Goal: Transaction & Acquisition: Purchase product/service

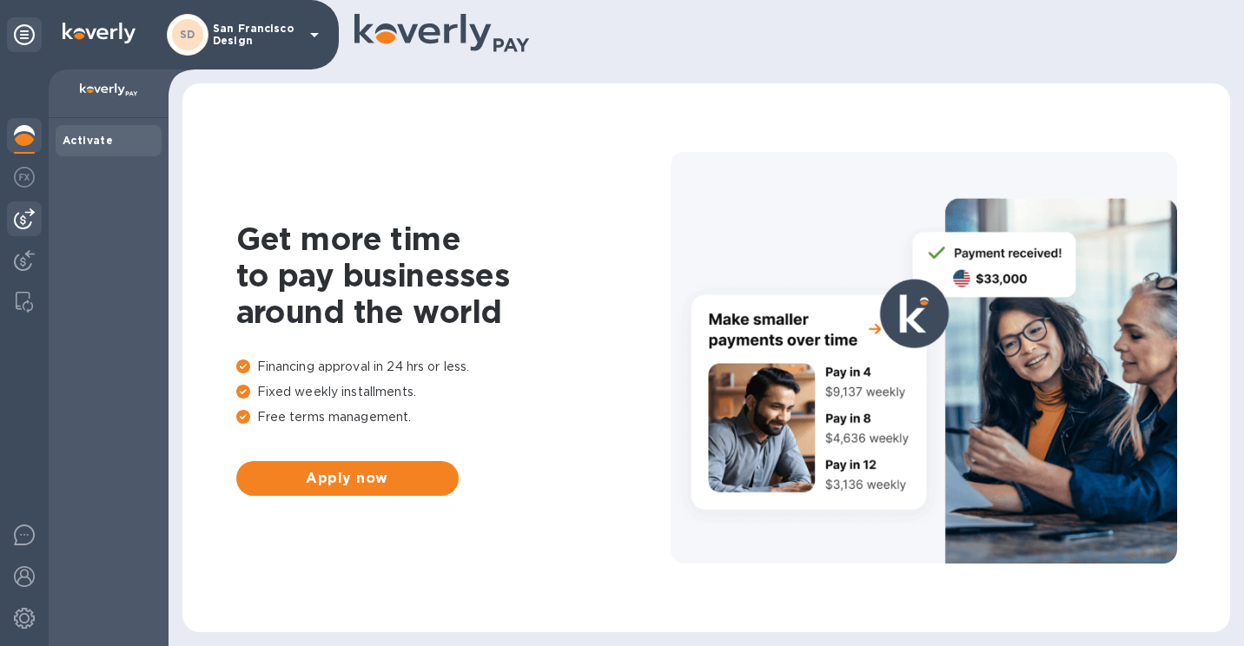
click at [25, 225] on img at bounding box center [24, 218] width 21 height 21
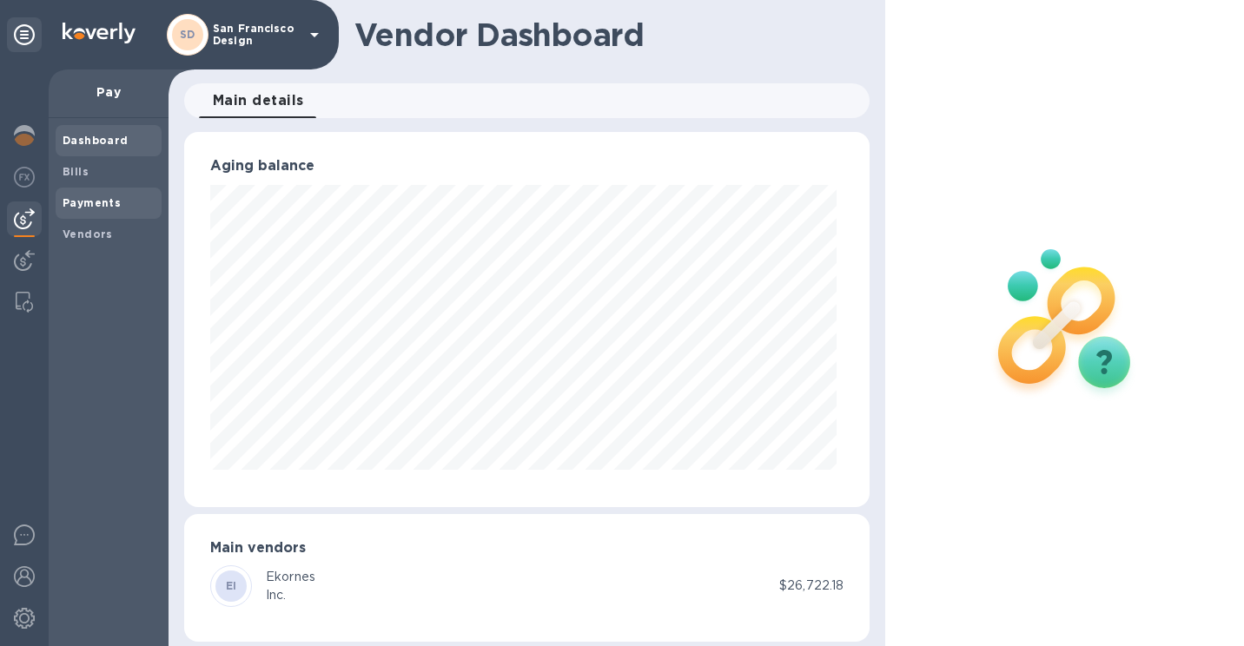
scroll to position [375, 678]
click at [96, 174] on span "Bills" at bounding box center [109, 171] width 92 height 17
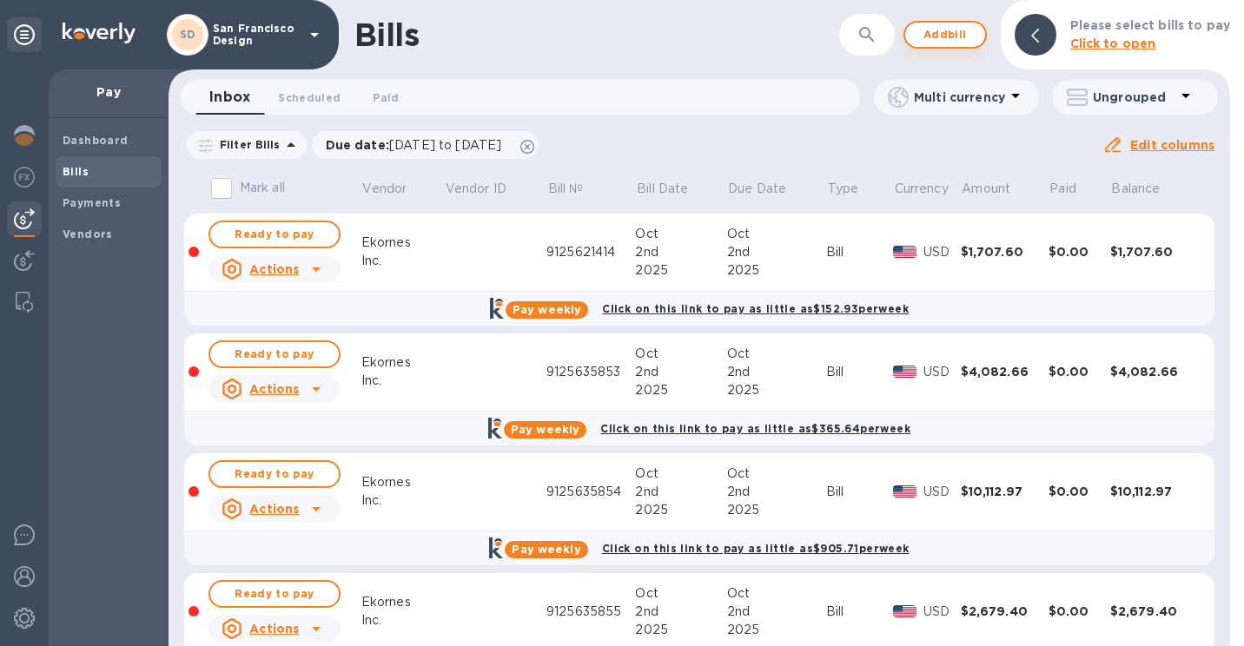
click at [943, 29] on span "Add bill" at bounding box center [945, 34] width 52 height 21
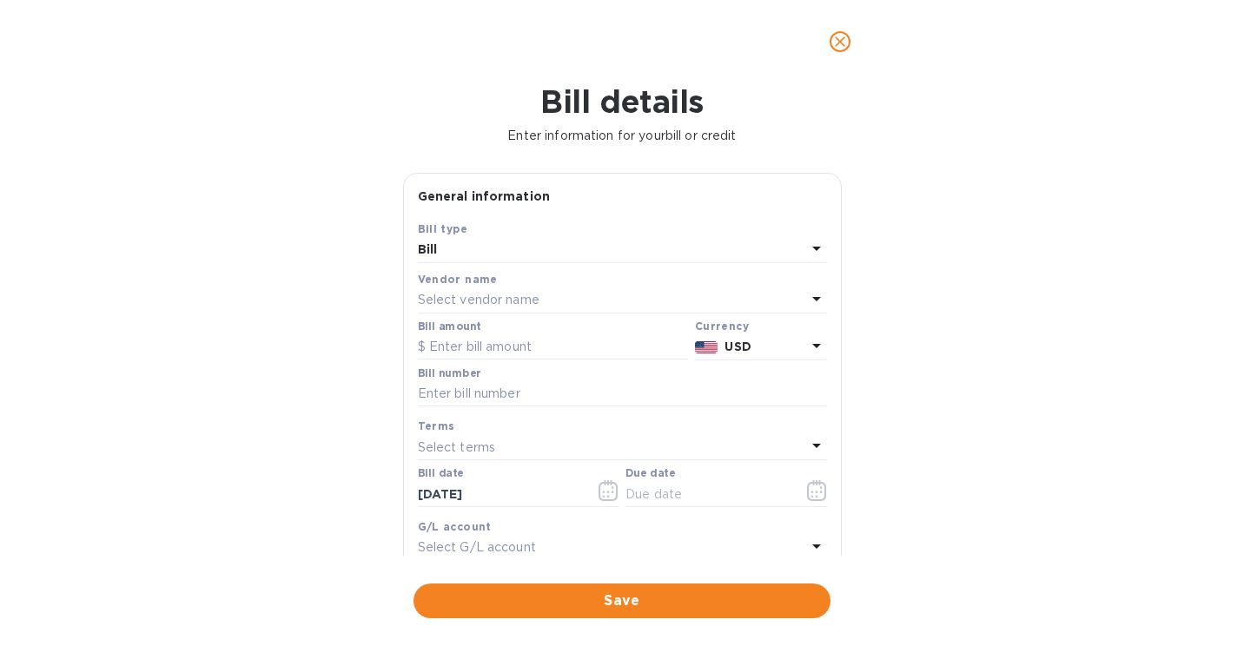
click at [538, 294] on p "Select vendor name" at bounding box center [479, 300] width 122 height 18
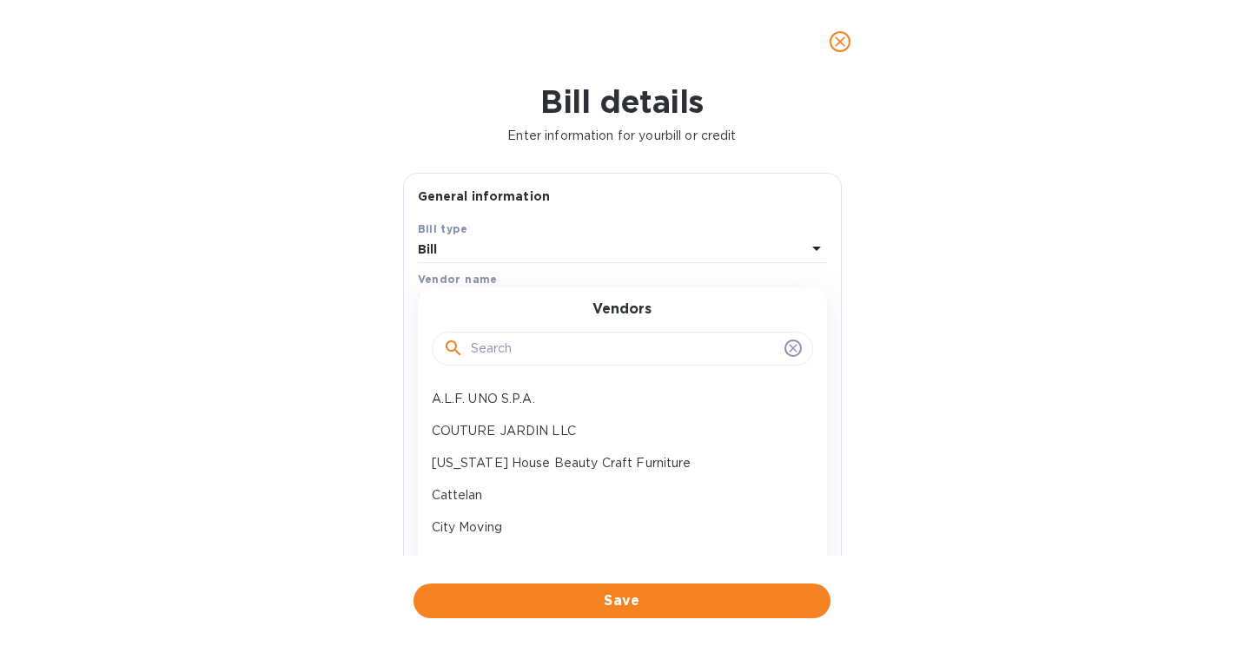
click at [518, 358] on input "text" at bounding box center [624, 349] width 307 height 26
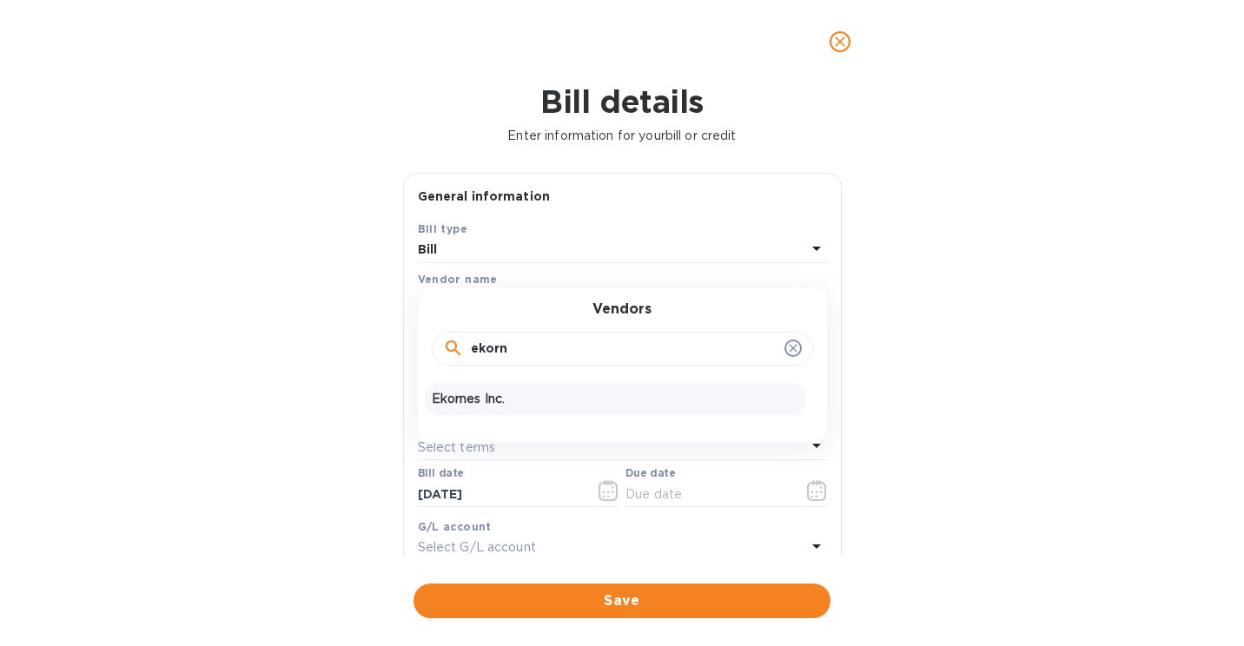
type input "ekorn"
click at [473, 400] on p "Ekornes Inc." at bounding box center [615, 399] width 367 height 18
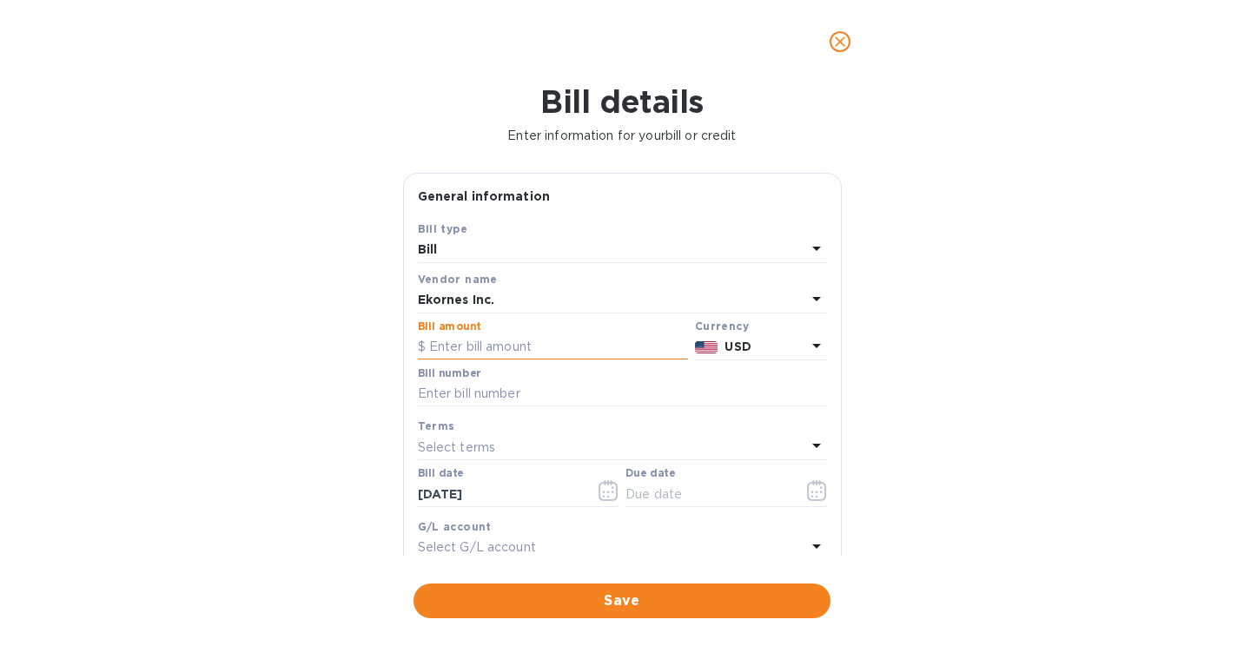
click at [475, 343] on input "text" at bounding box center [553, 347] width 270 height 26
type input "1,755.11"
type input "9125637129"
click at [807, 496] on icon "button" at bounding box center [817, 490] width 20 height 21
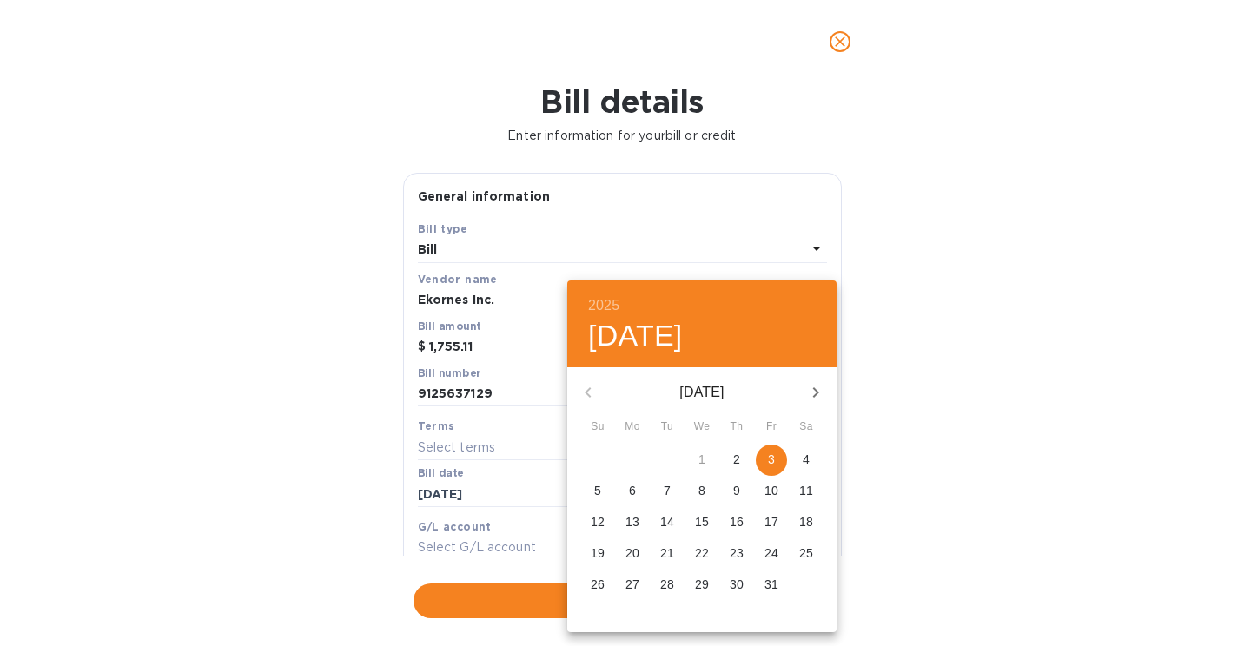
click at [769, 459] on p "3" at bounding box center [771, 459] width 7 height 17
type input "[DATE]"
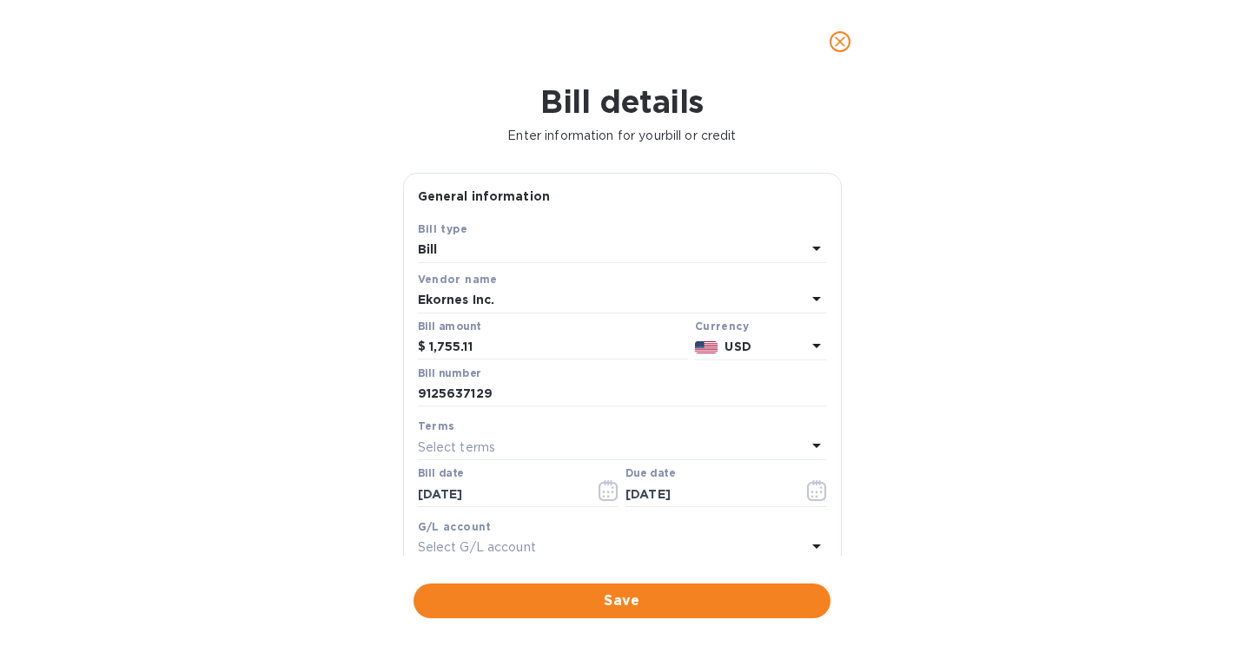
scroll to position [270, 0]
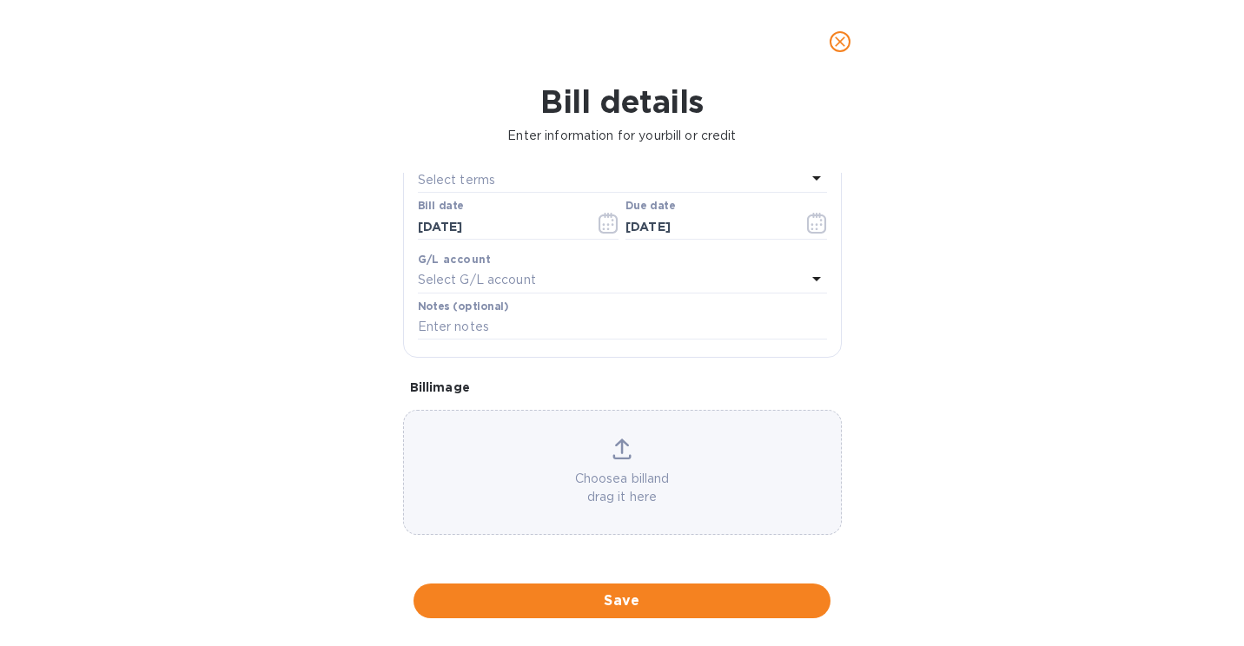
click at [635, 512] on div "Choose a bill and drag it here" at bounding box center [622, 472] width 439 height 125
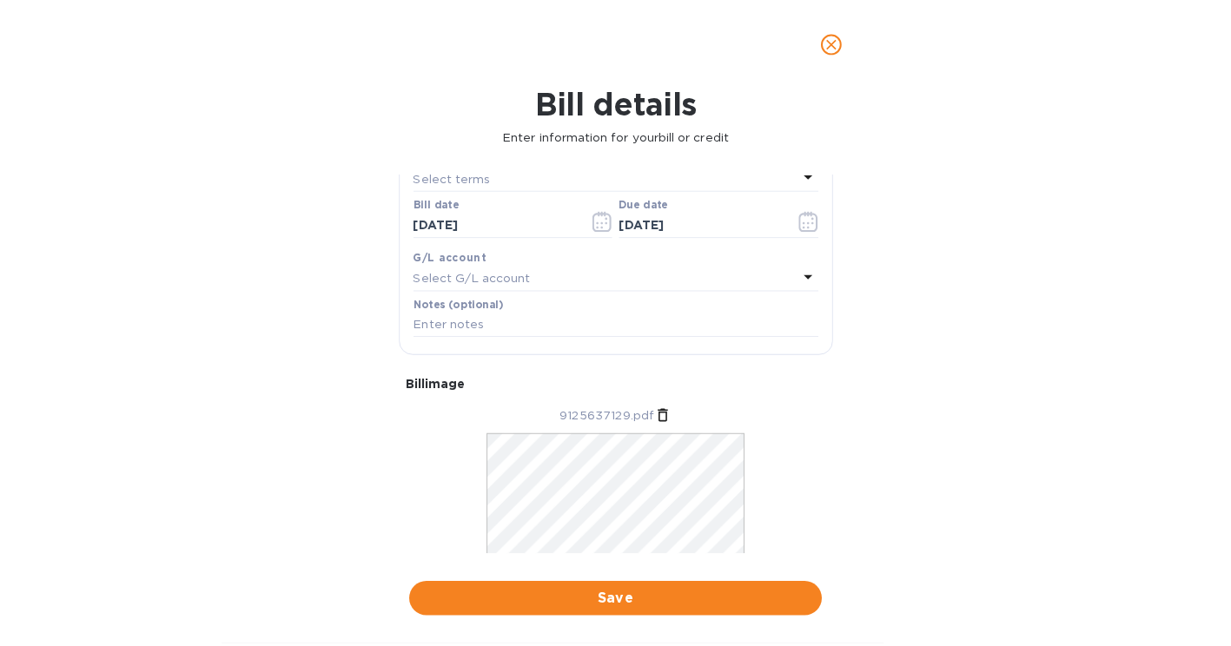
scroll to position [0, 0]
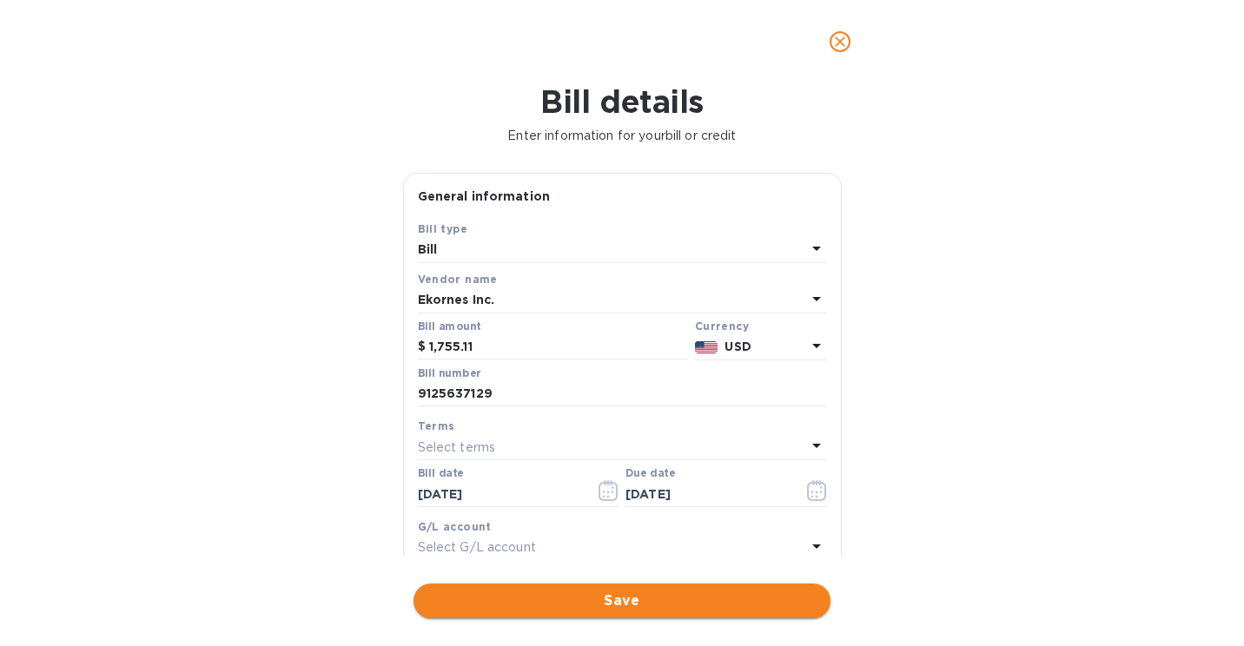
click at [558, 597] on span "Save" at bounding box center [621, 601] width 389 height 21
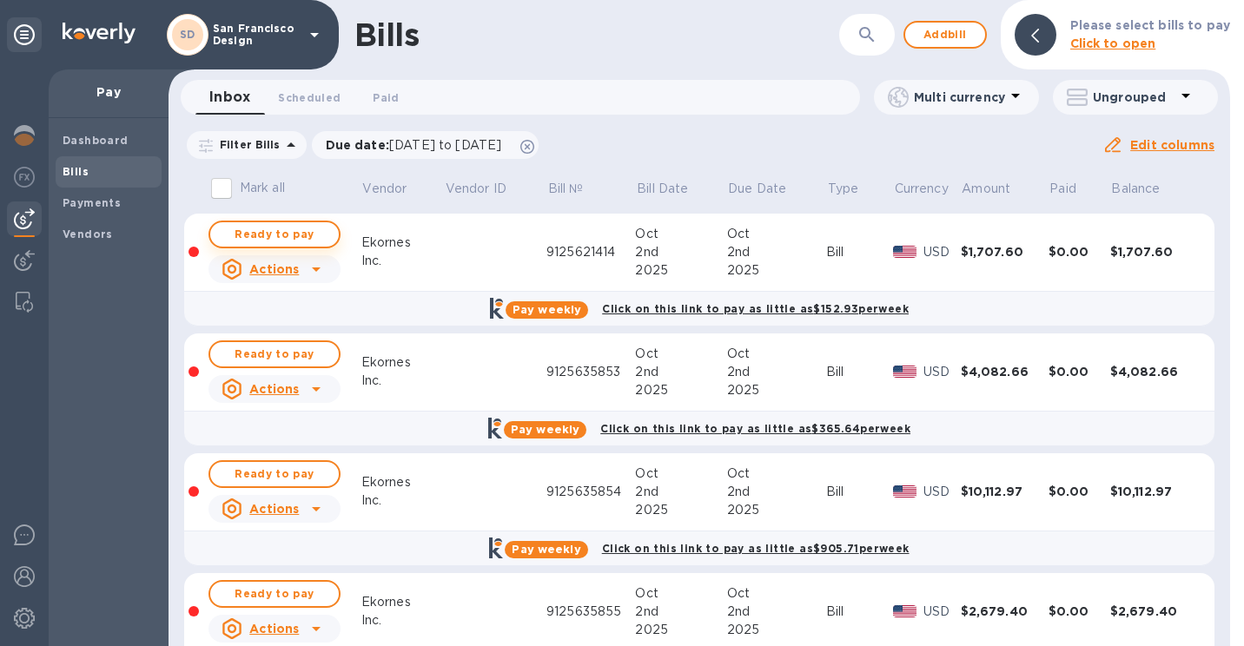
click at [296, 238] on span "Ready to pay" at bounding box center [274, 234] width 101 height 21
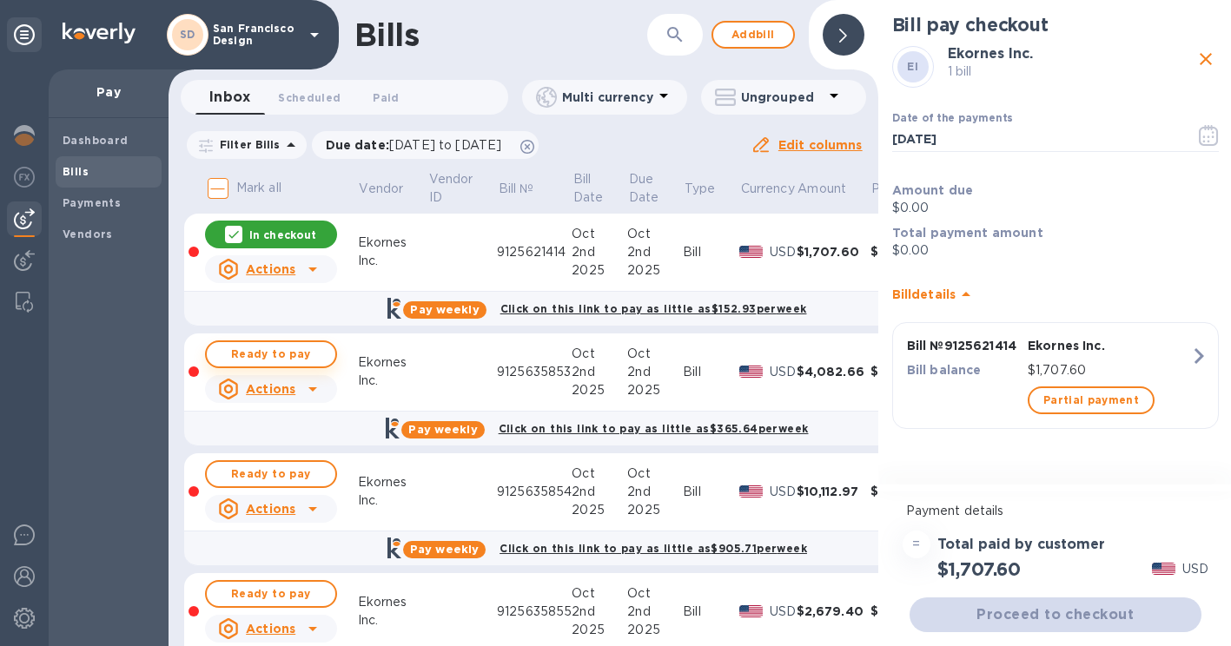
click at [264, 353] on span "Ready to pay" at bounding box center [271, 354] width 101 height 21
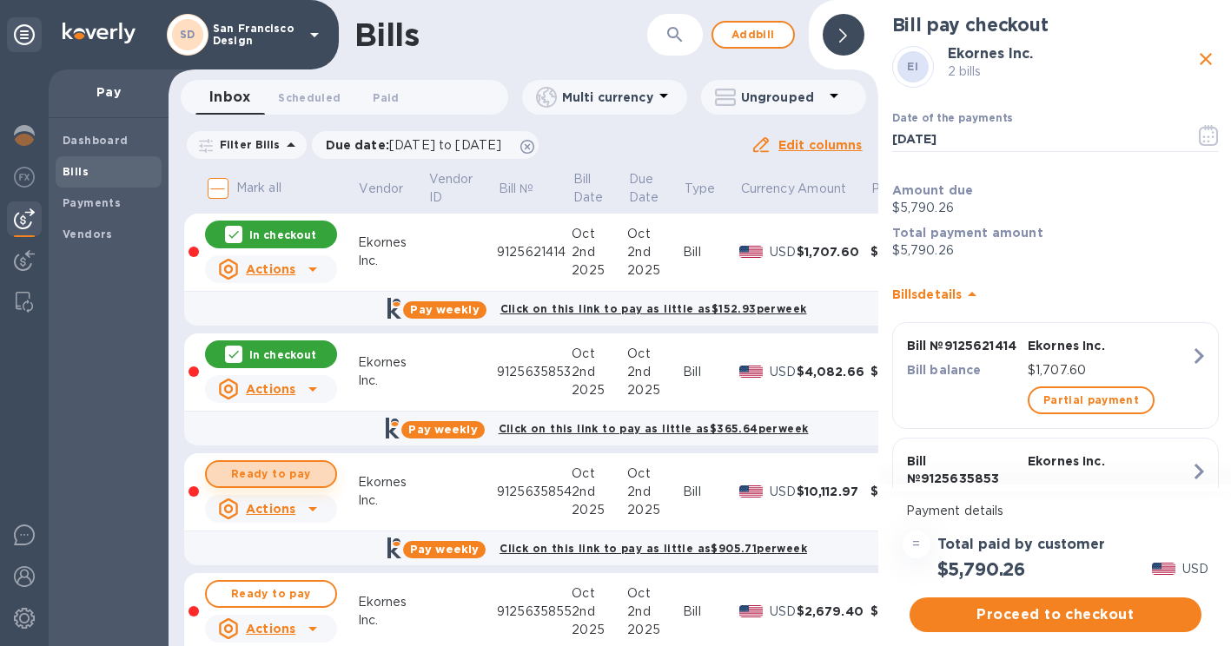
click at [254, 473] on span "Ready to pay" at bounding box center [271, 474] width 101 height 21
click at [249, 589] on span "Ready to pay" at bounding box center [271, 594] width 101 height 21
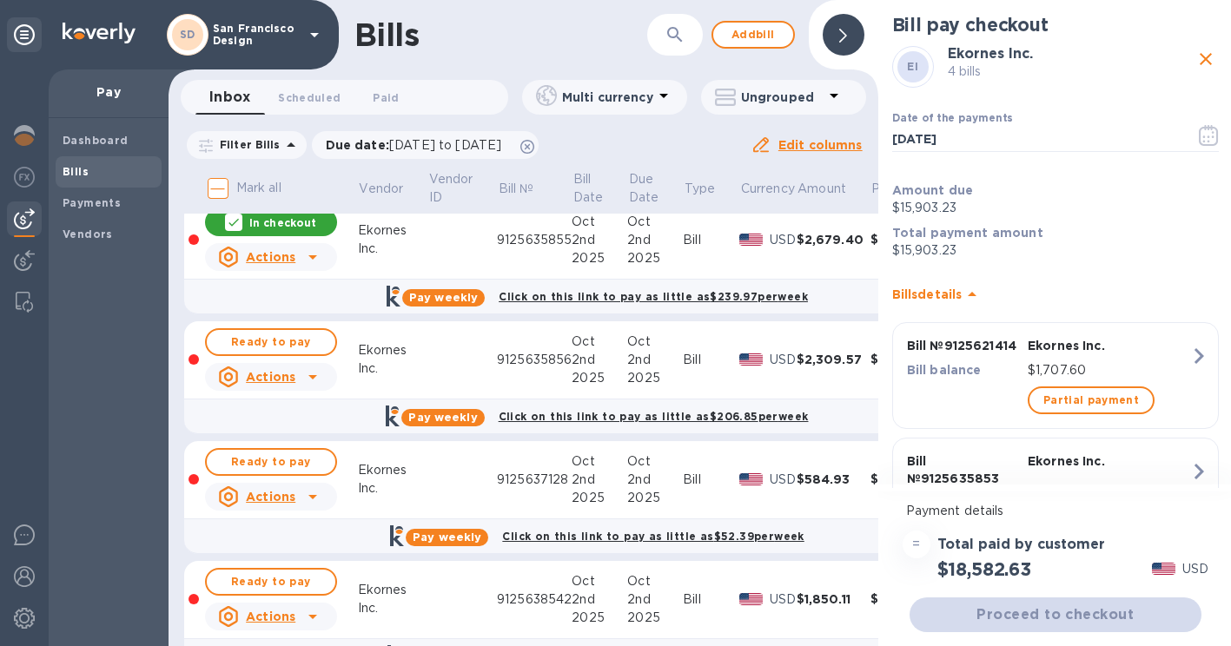
scroll to position [379, 0]
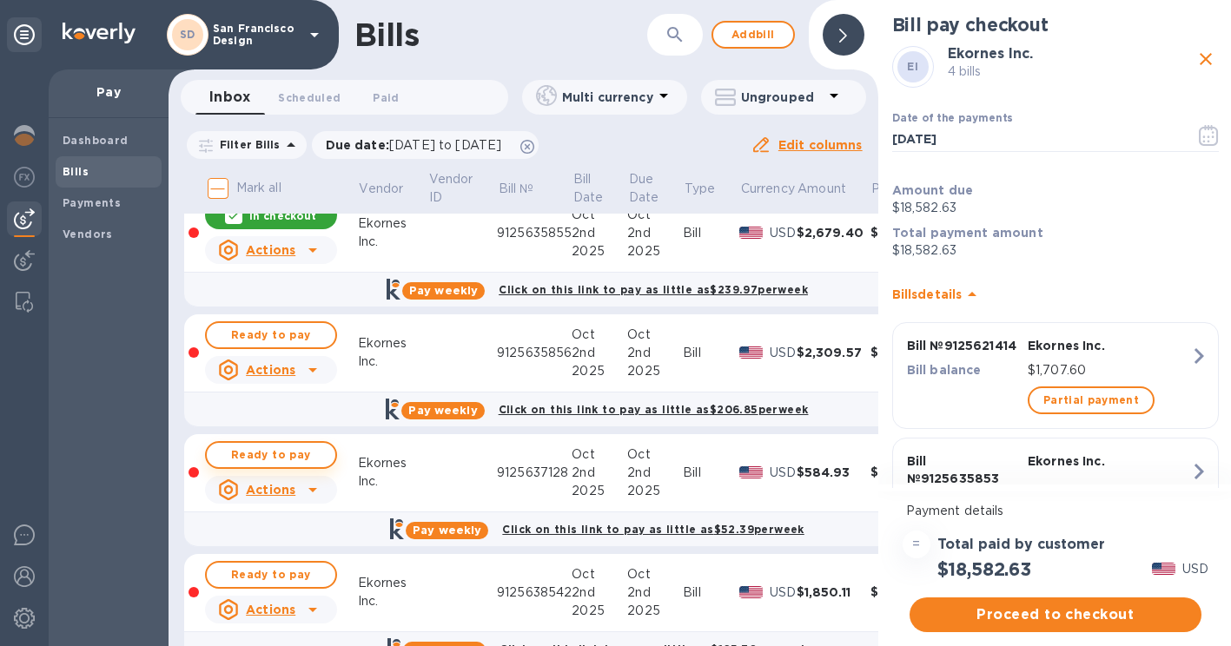
click at [258, 453] on span "Ready to pay" at bounding box center [271, 455] width 101 height 21
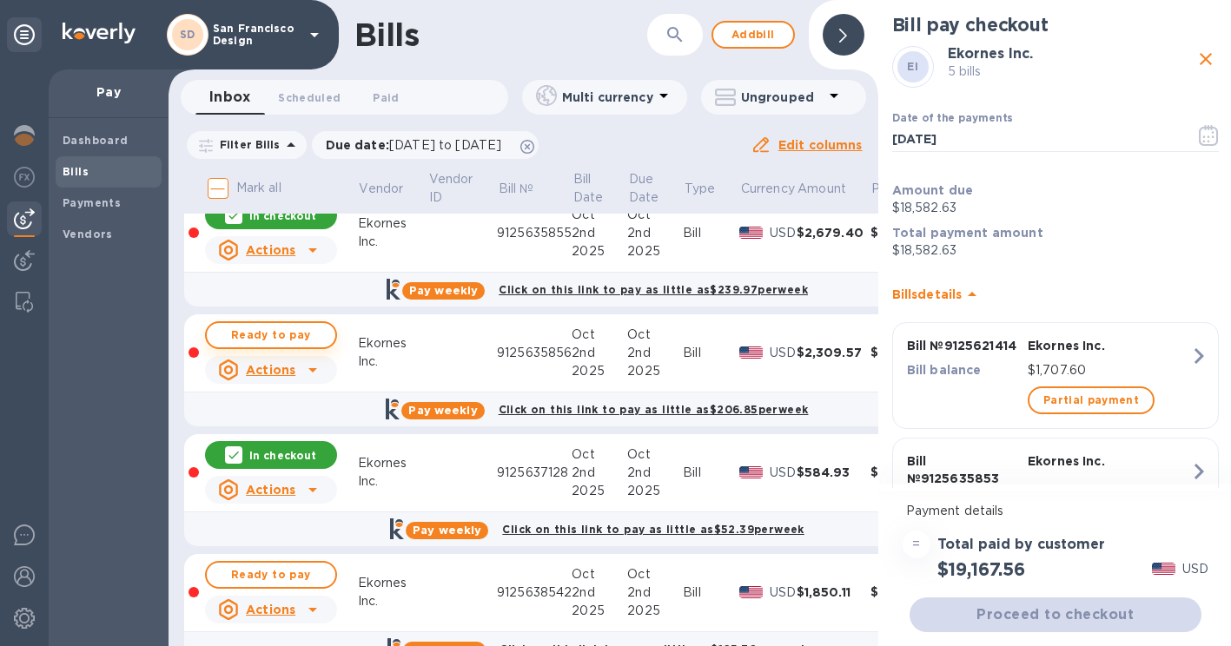
click at [288, 333] on span "Ready to pay" at bounding box center [271, 335] width 101 height 21
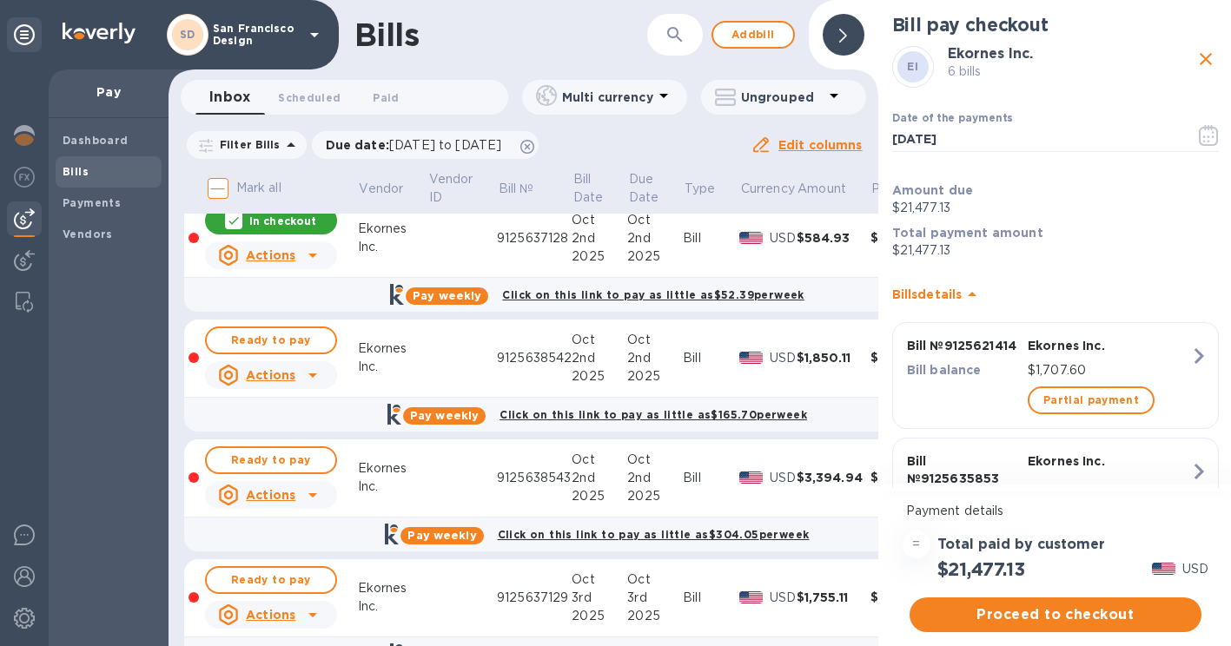
scroll to position [614, 0]
click at [274, 340] on span "Ready to pay" at bounding box center [271, 339] width 101 height 21
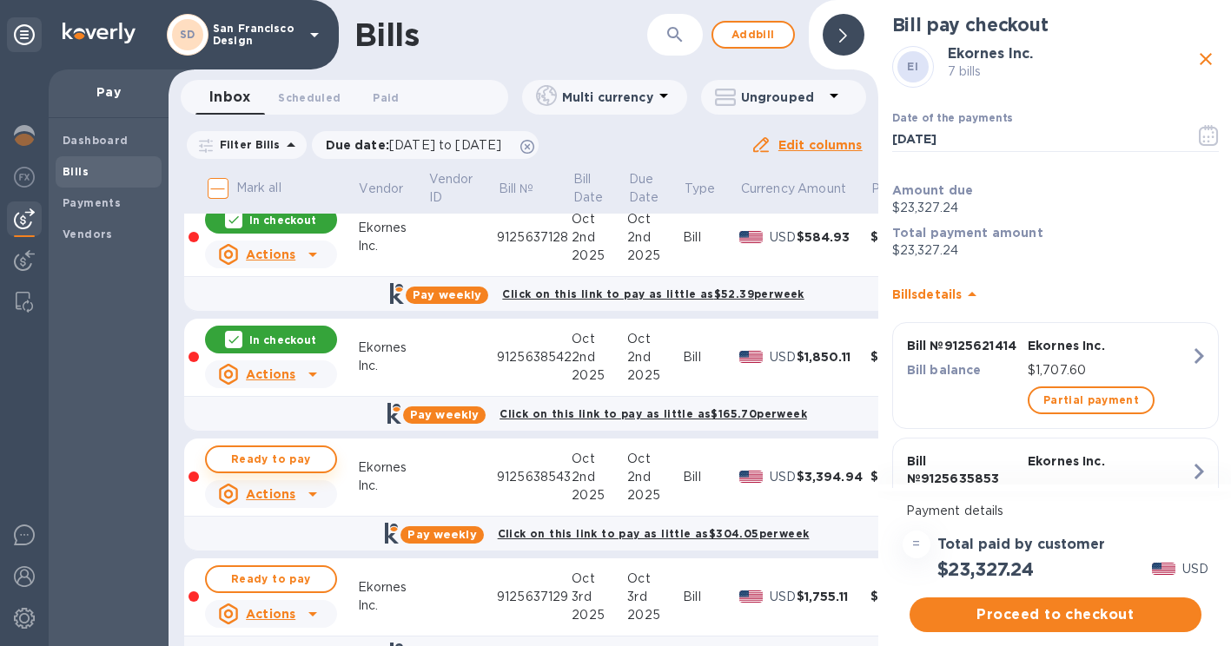
click at [265, 462] on span "Ready to pay" at bounding box center [271, 459] width 101 height 21
click at [258, 583] on span "Ready to pay" at bounding box center [271, 579] width 101 height 21
checkbox input "true"
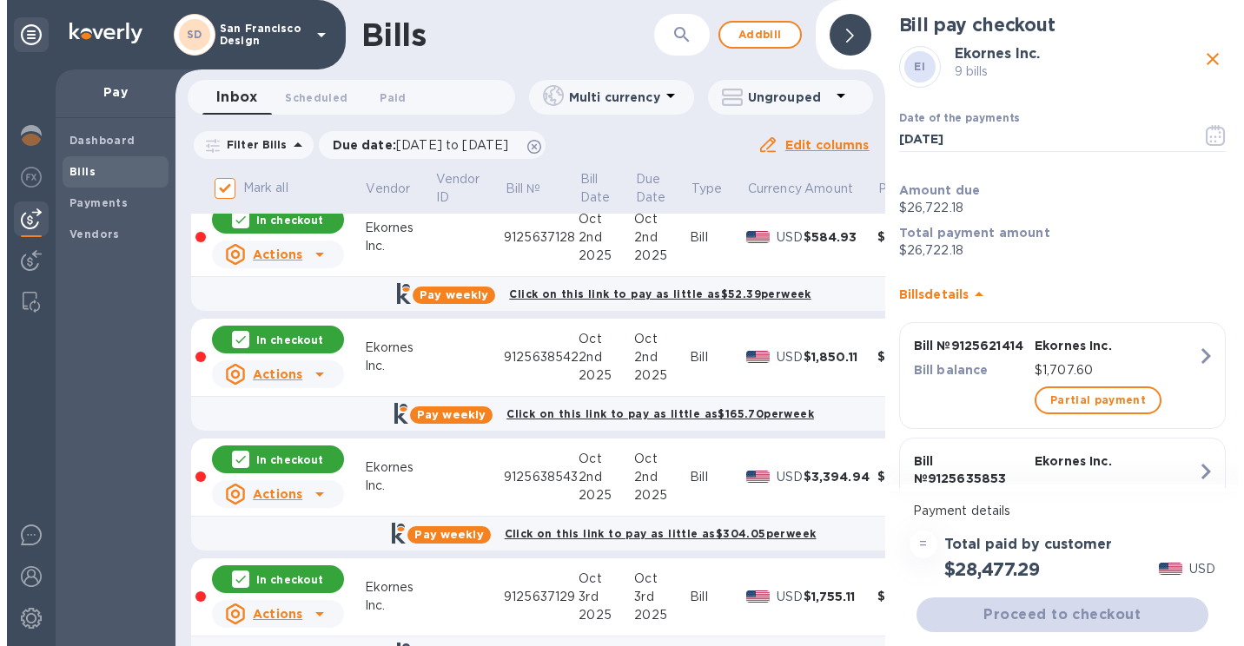
scroll to position [674, 0]
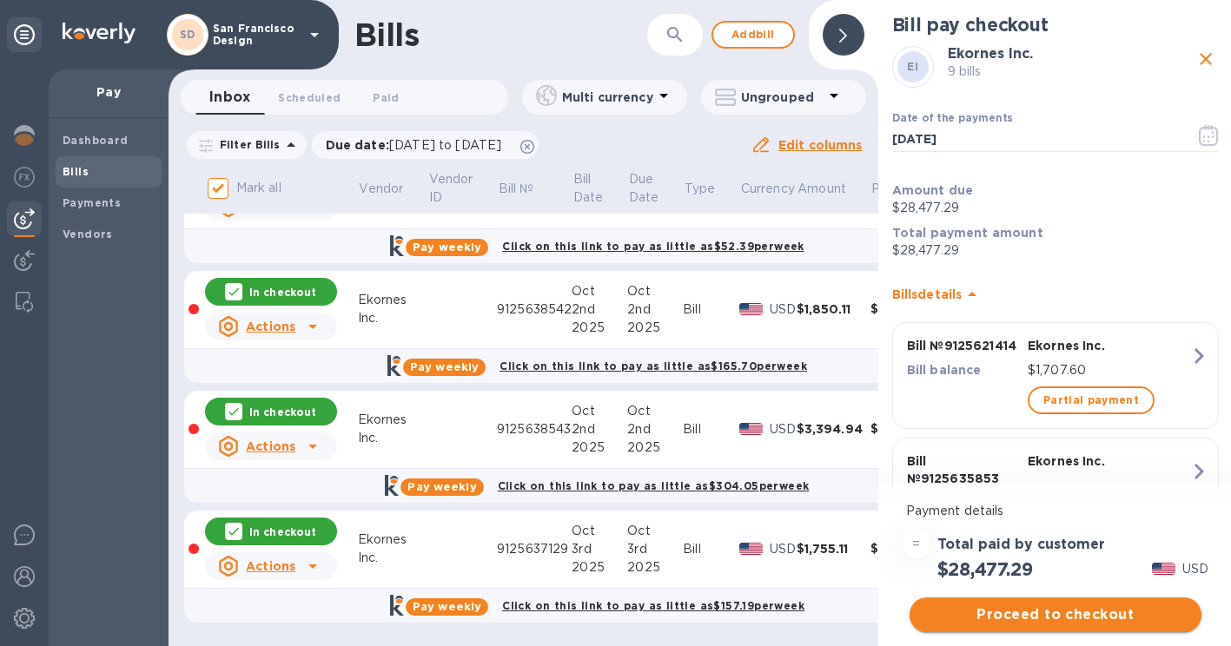
click at [1041, 604] on span "Proceed to checkout" at bounding box center [1055, 614] width 264 height 21
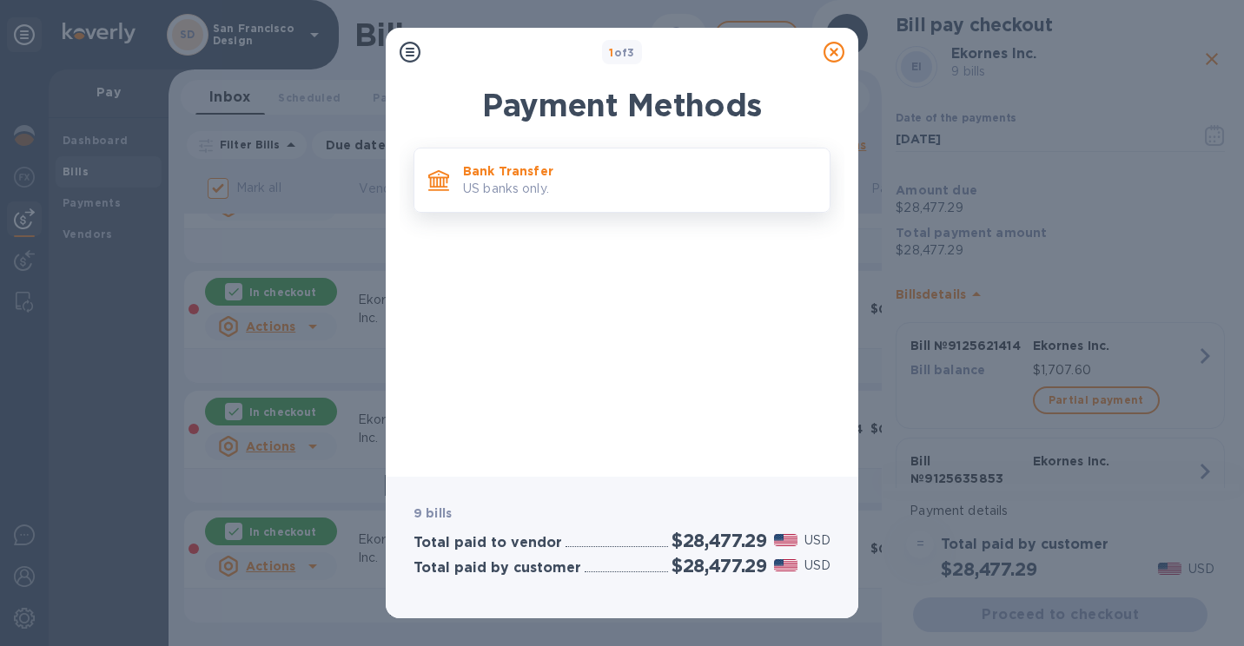
click at [623, 190] on p "US banks only." at bounding box center [639, 189] width 353 height 18
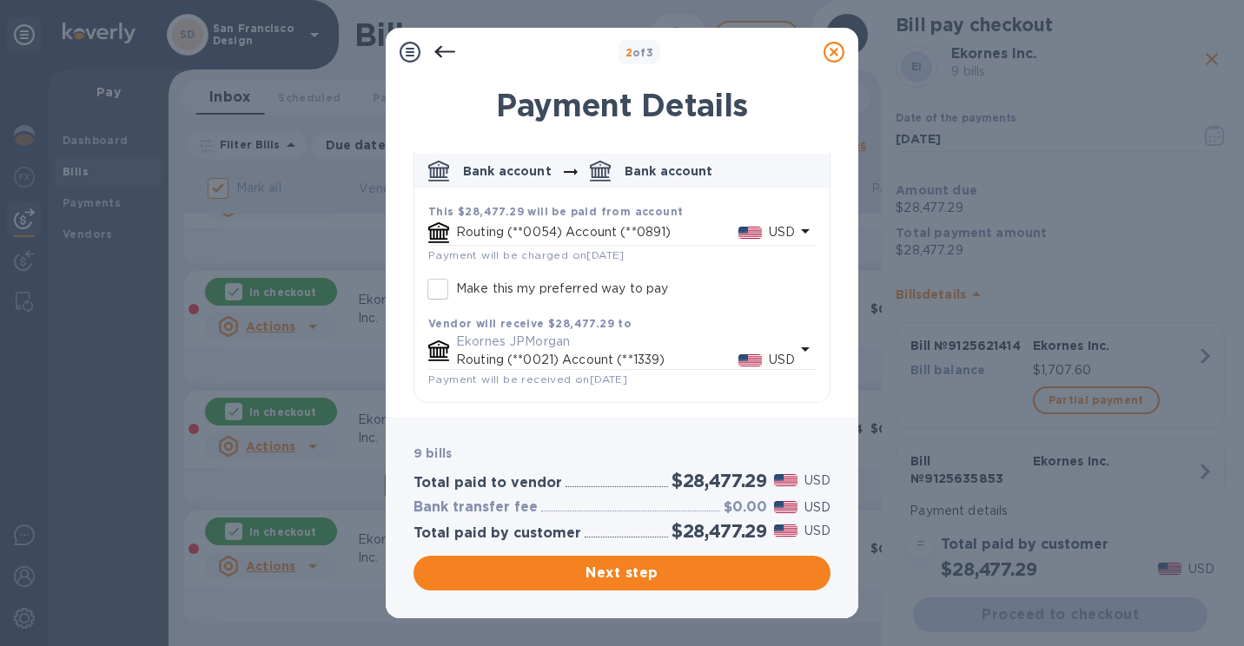
scroll to position [1, 0]
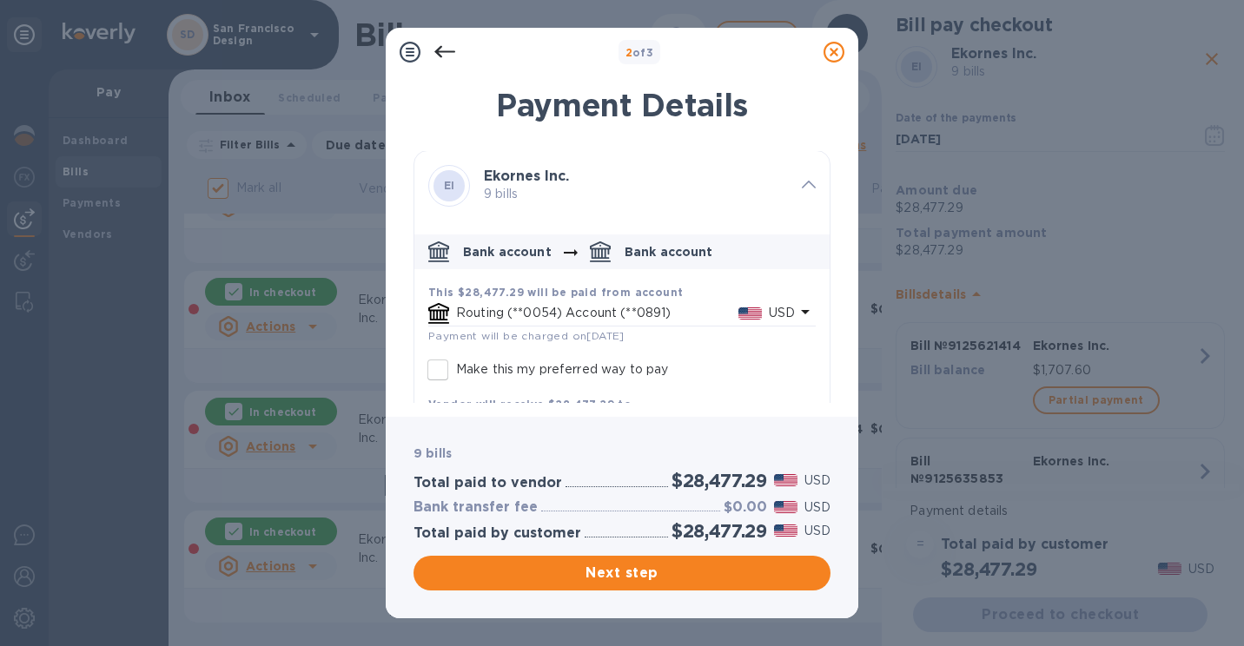
click at [433, 369] on input "Make this my preferred way to pay" at bounding box center [437, 370] width 36 height 36
checkbox input "true"
click at [598, 574] on span "Next step" at bounding box center [621, 573] width 389 height 21
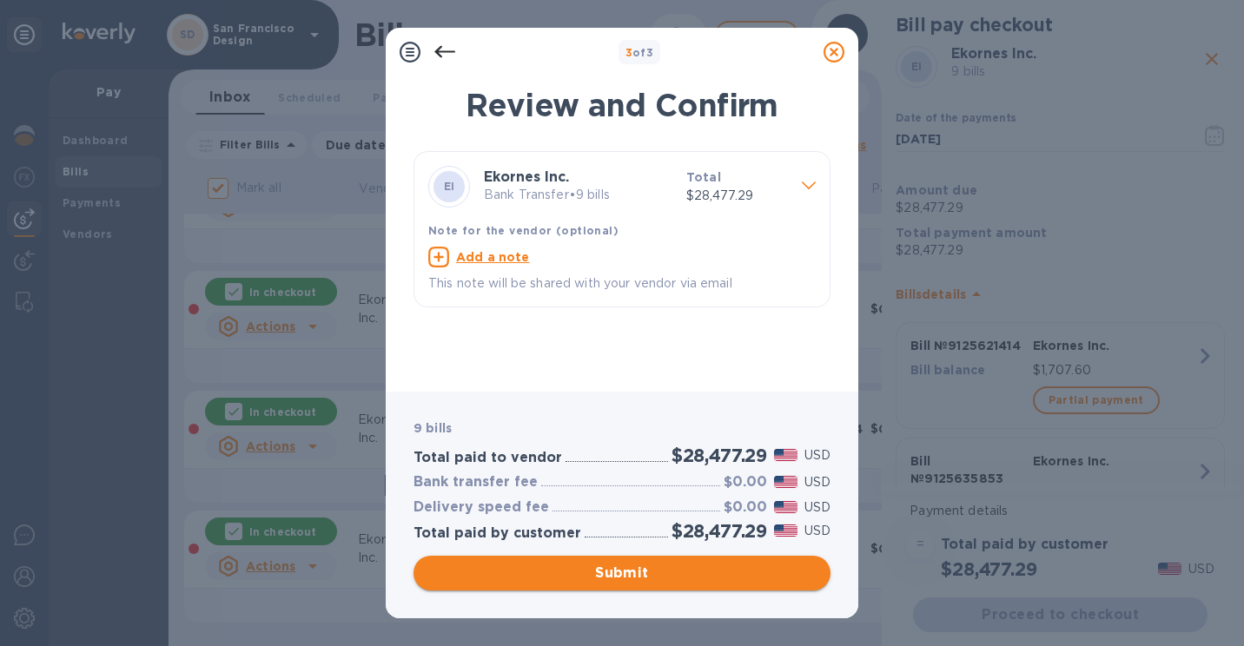
click at [598, 574] on span "Submit" at bounding box center [621, 573] width 389 height 21
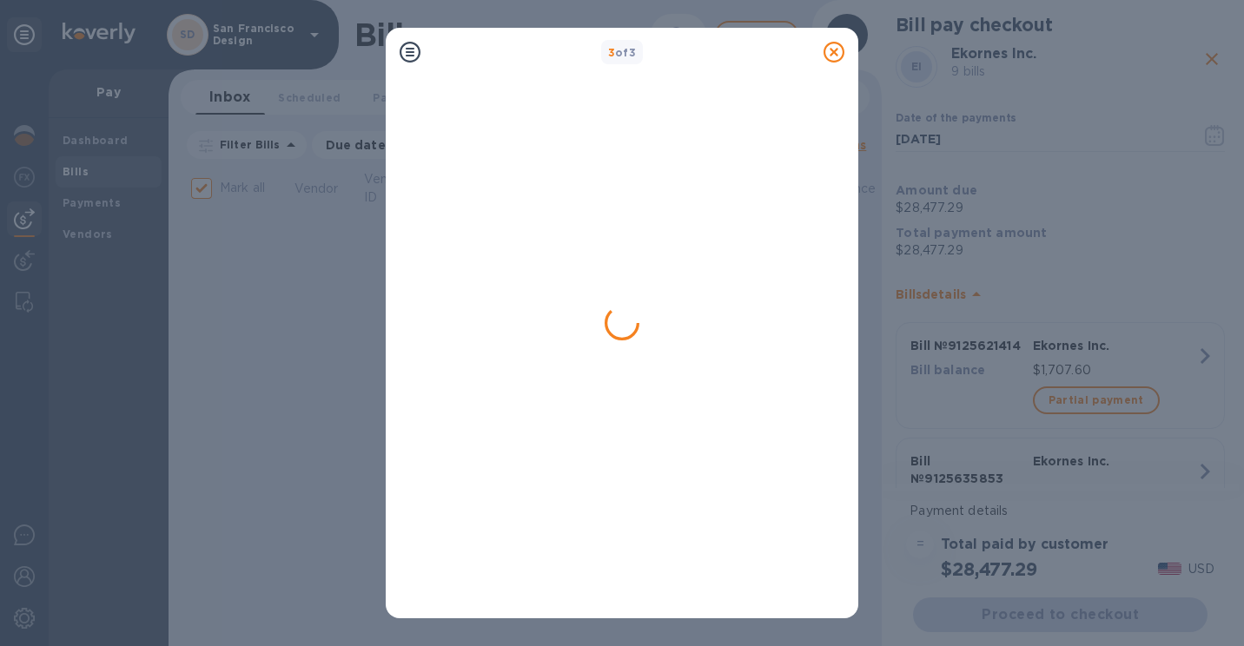
scroll to position [0, 0]
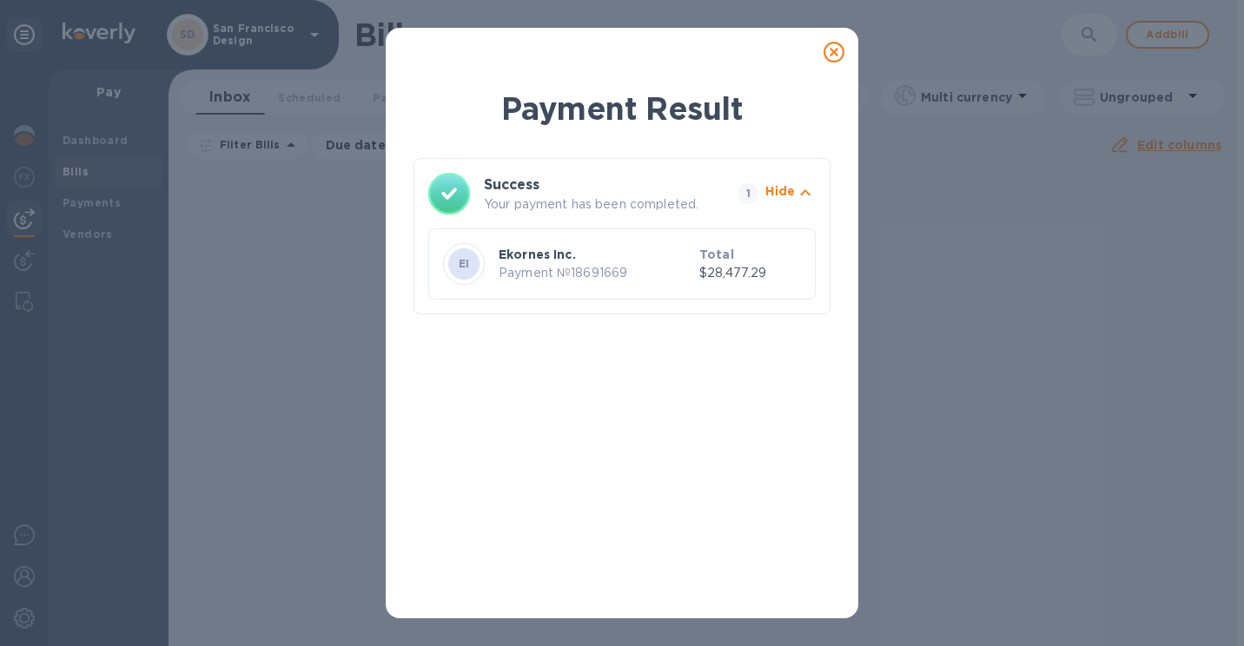
click at [835, 50] on icon at bounding box center [833, 52] width 21 height 21
